Goal: Find specific page/section: Find specific page/section

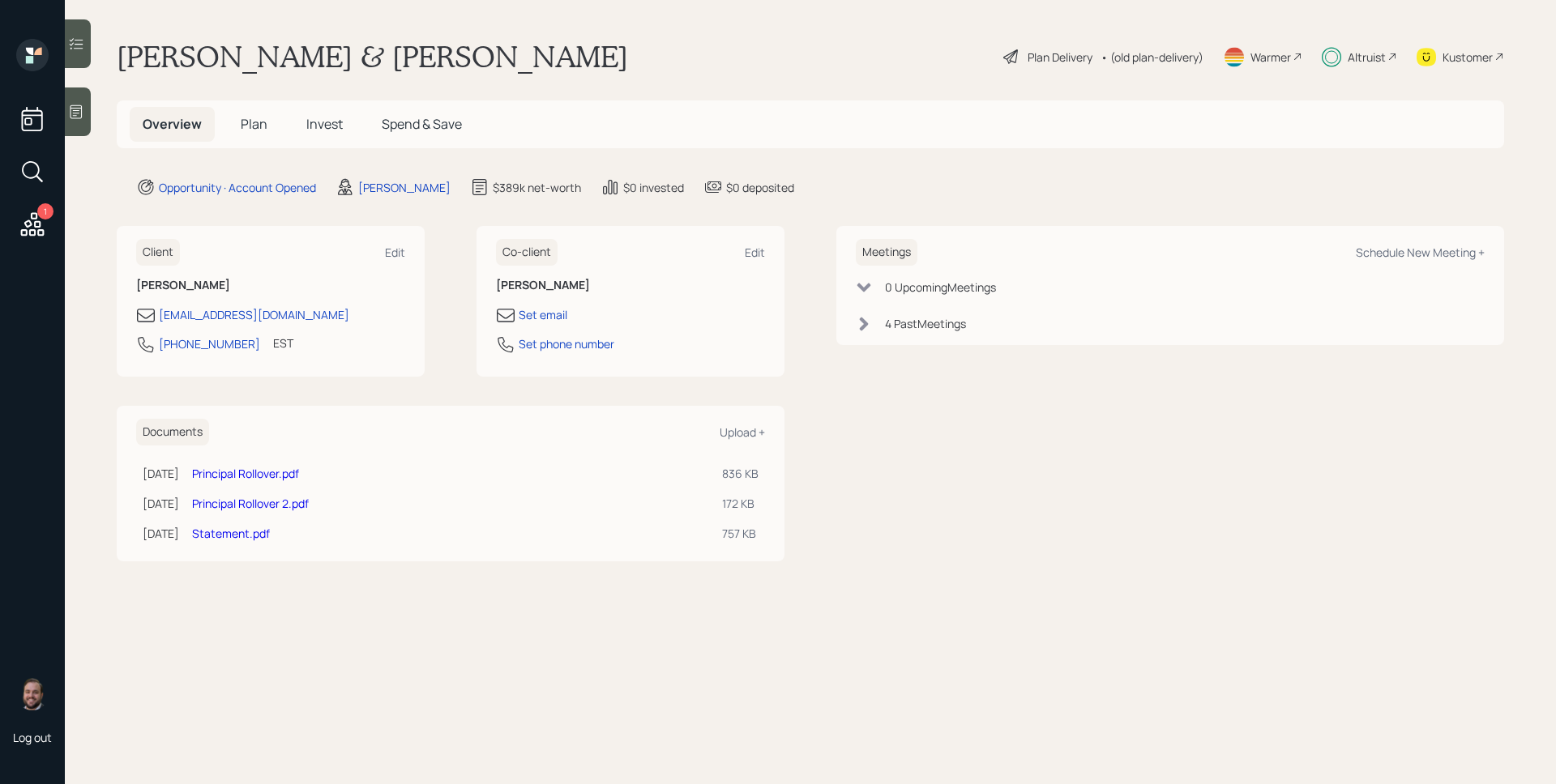
click at [1355, 65] on div "Altruist" at bounding box center [1358, 57] width 75 height 36
click at [1381, 54] on div "Altruist" at bounding box center [1366, 57] width 38 height 17
